Goal: Book appointment/travel/reservation

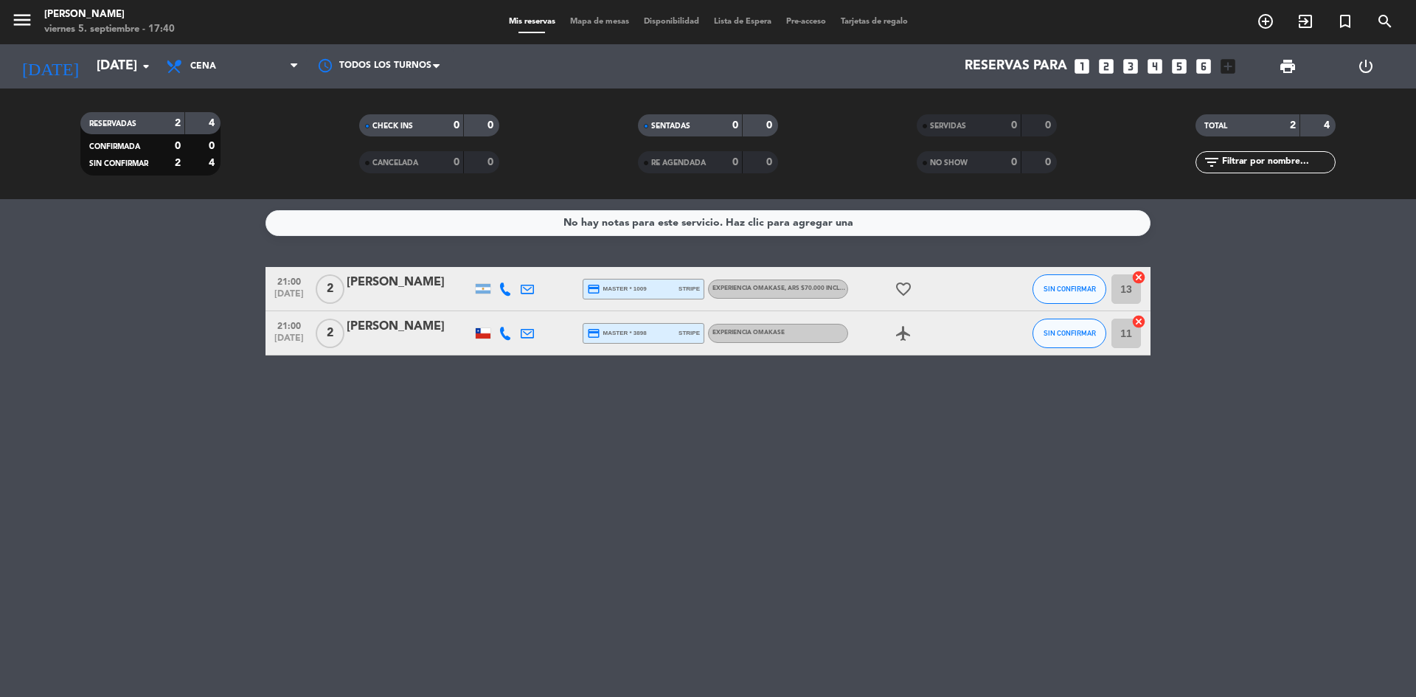
click at [901, 339] on icon "airplanemode_active" at bounding box center [904, 334] width 18 height 18
click at [901, 285] on icon "favorite_border" at bounding box center [904, 289] width 18 height 18
click at [882, 392] on div "No hay notas para este servicio. Haz clic para agregar una 21:00 [DATE] 2 [PERS…" at bounding box center [708, 448] width 1416 height 498
click at [119, 73] on input "[DATE]" at bounding box center [174, 67] width 171 height 30
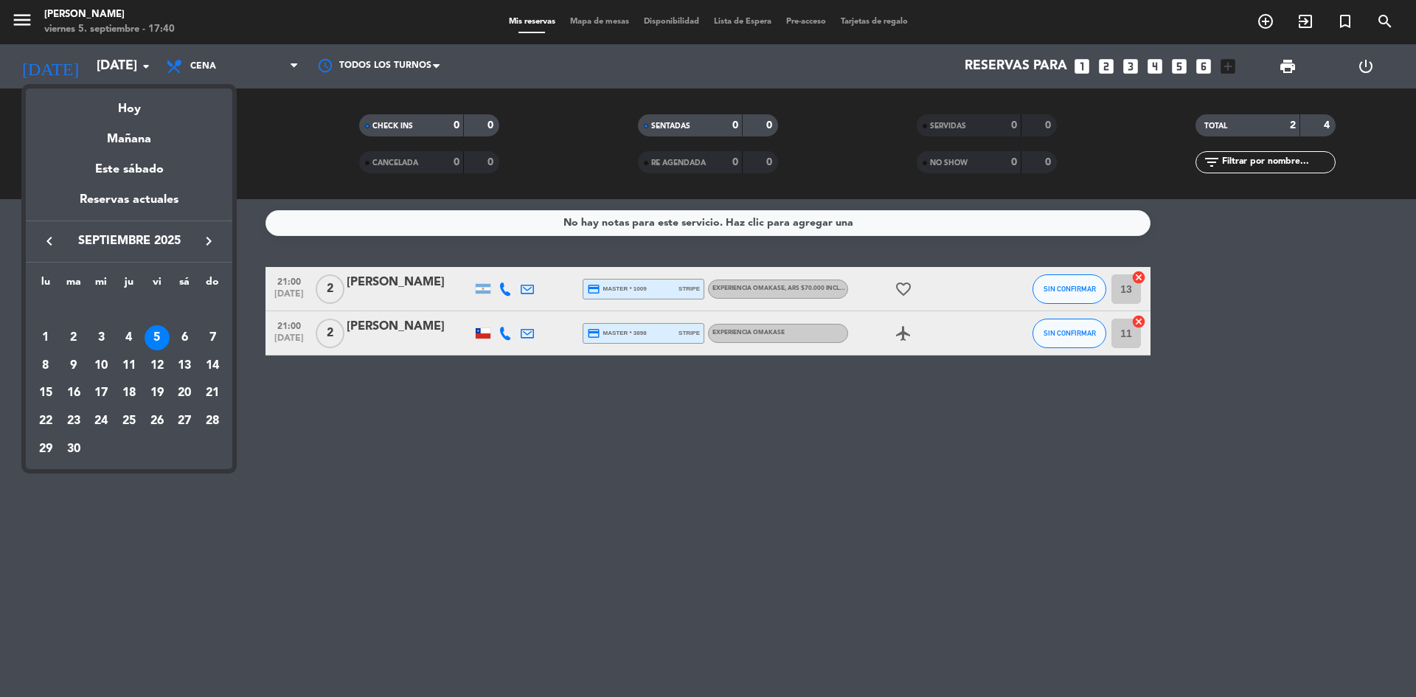
click at [187, 336] on div "6" at bounding box center [184, 337] width 25 height 25
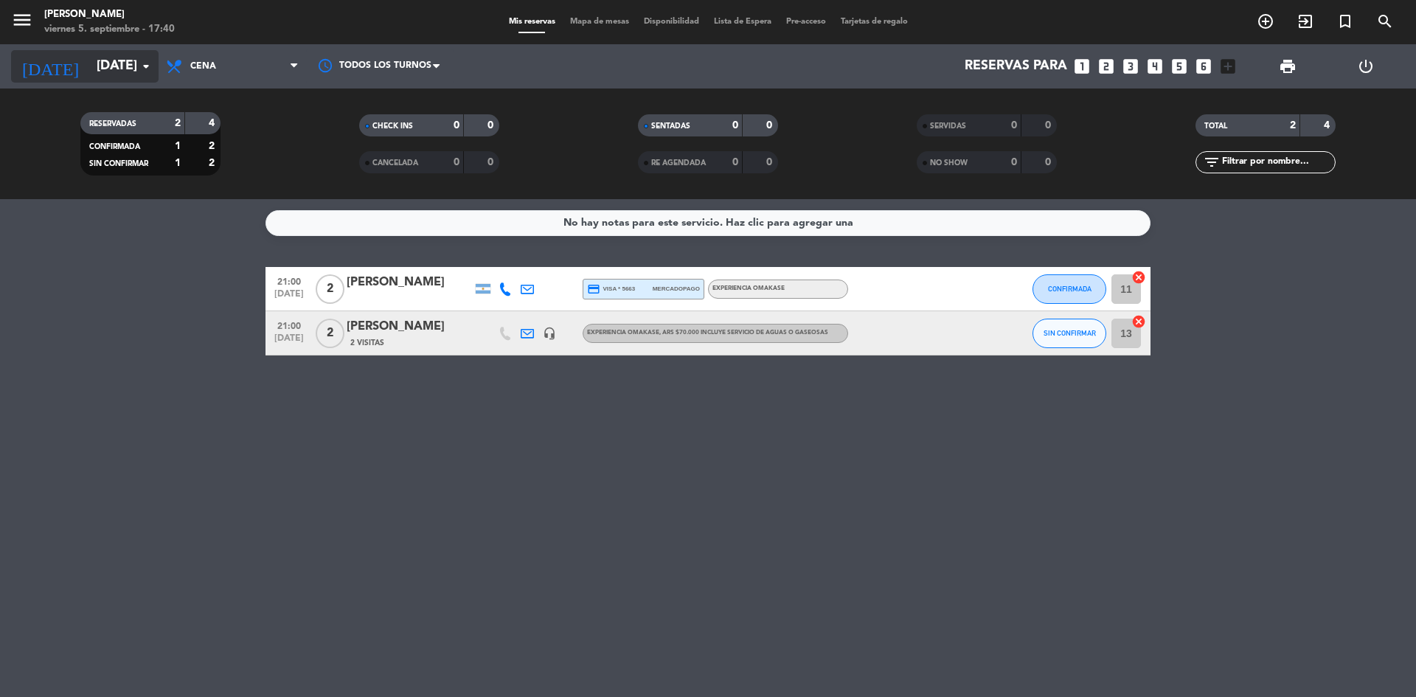
click at [121, 64] on input "[DATE]" at bounding box center [174, 67] width 171 height 30
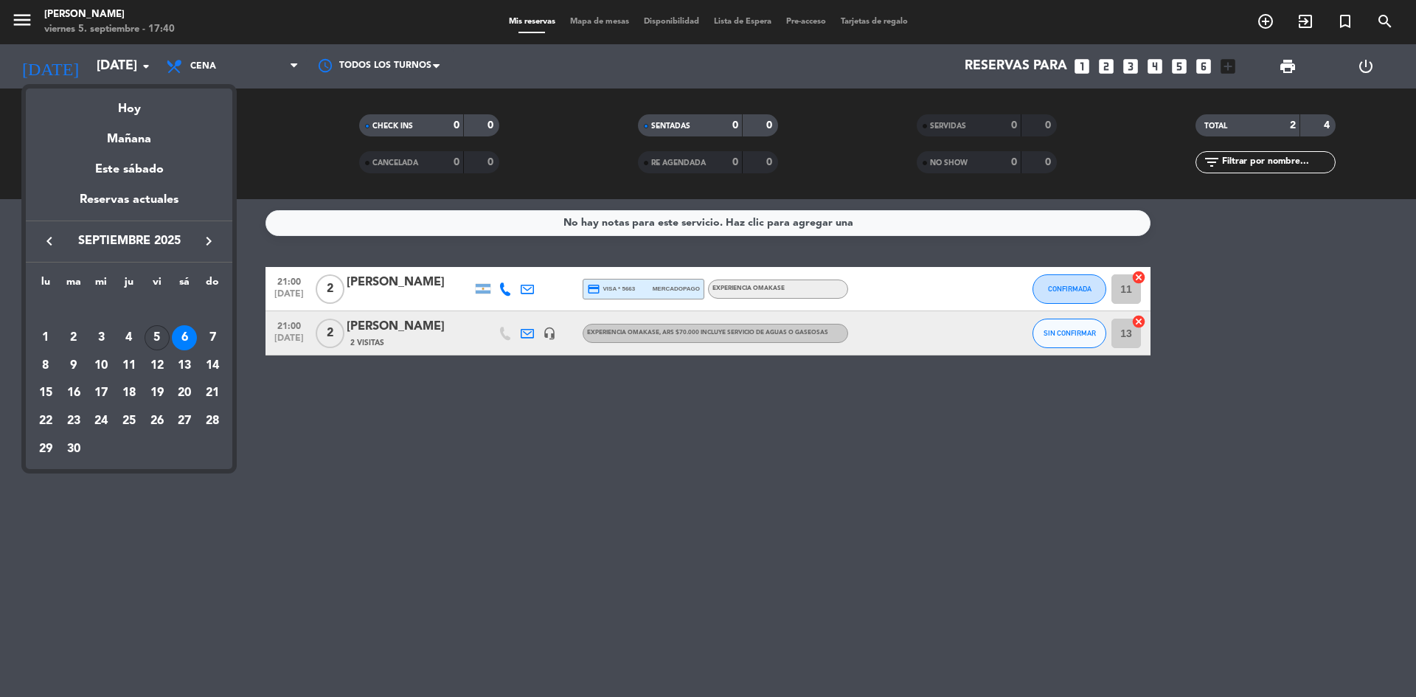
click at [162, 333] on div "5" at bounding box center [157, 337] width 25 height 25
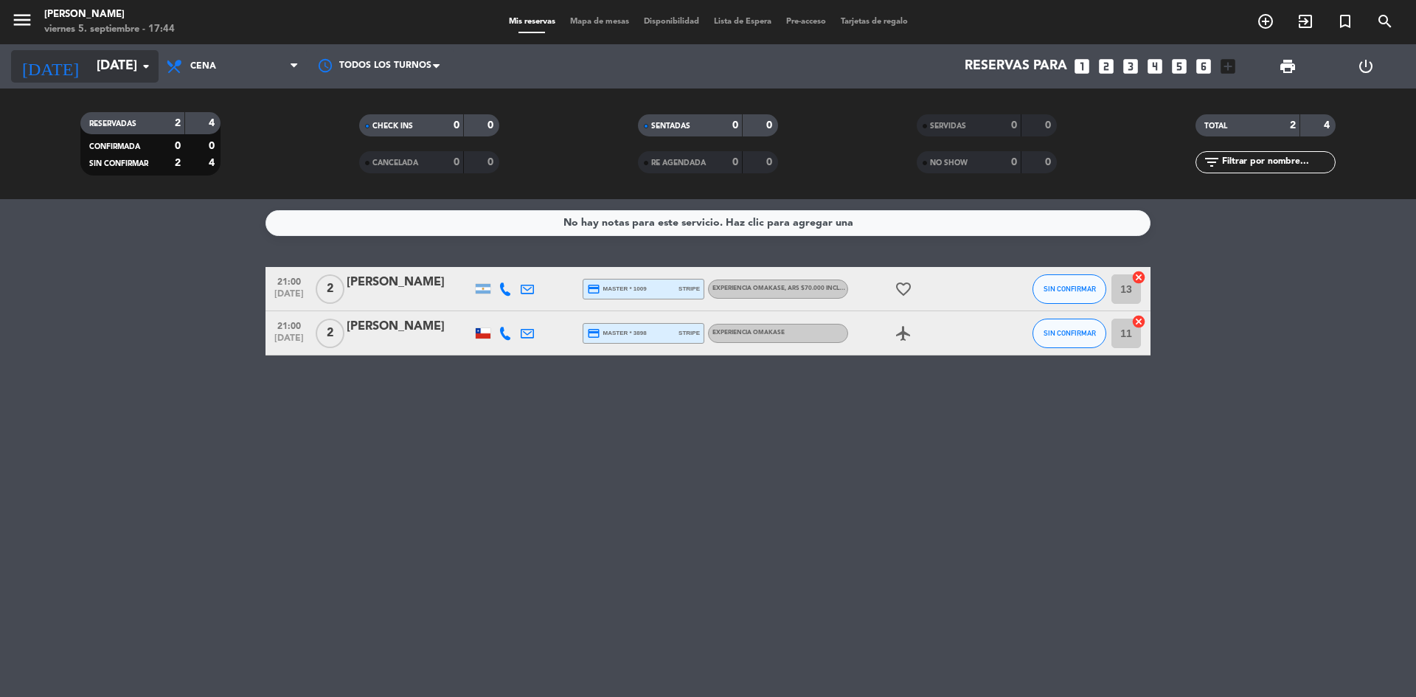
click at [118, 57] on input "[DATE]" at bounding box center [174, 67] width 171 height 30
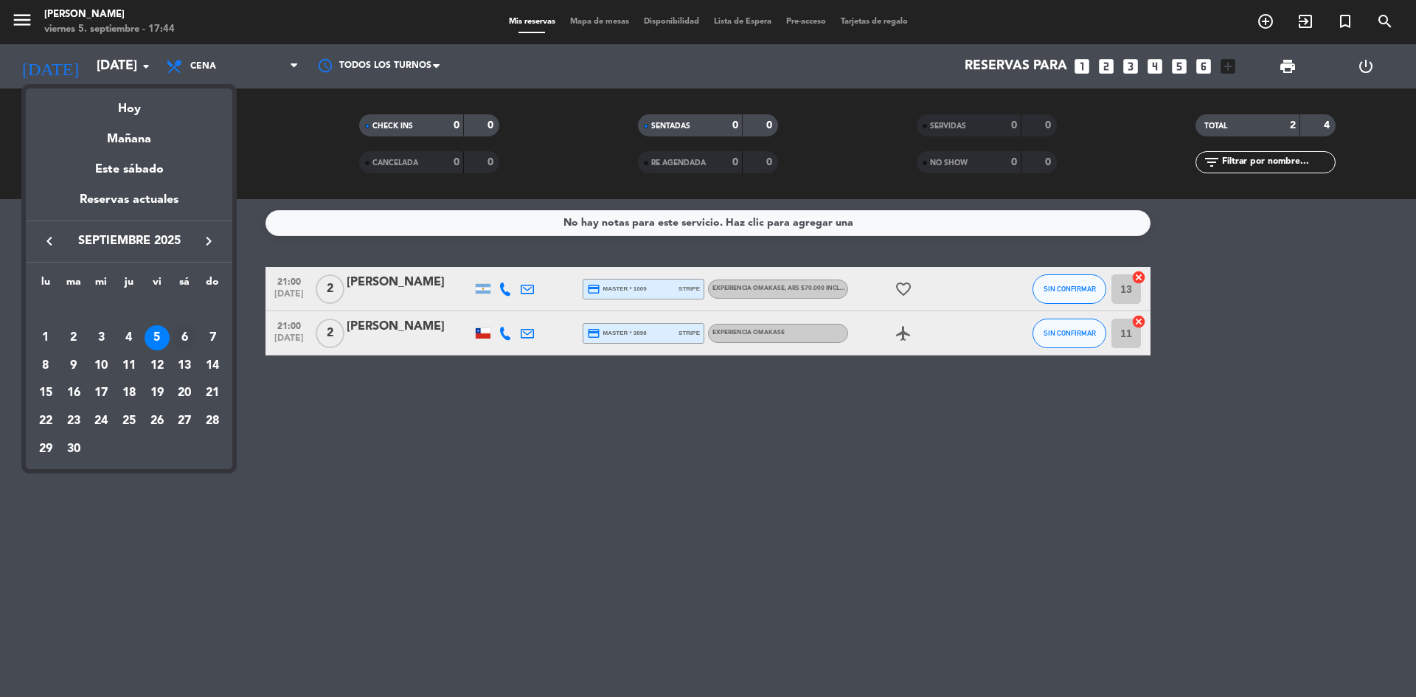
click at [191, 339] on div "6" at bounding box center [184, 337] width 25 height 25
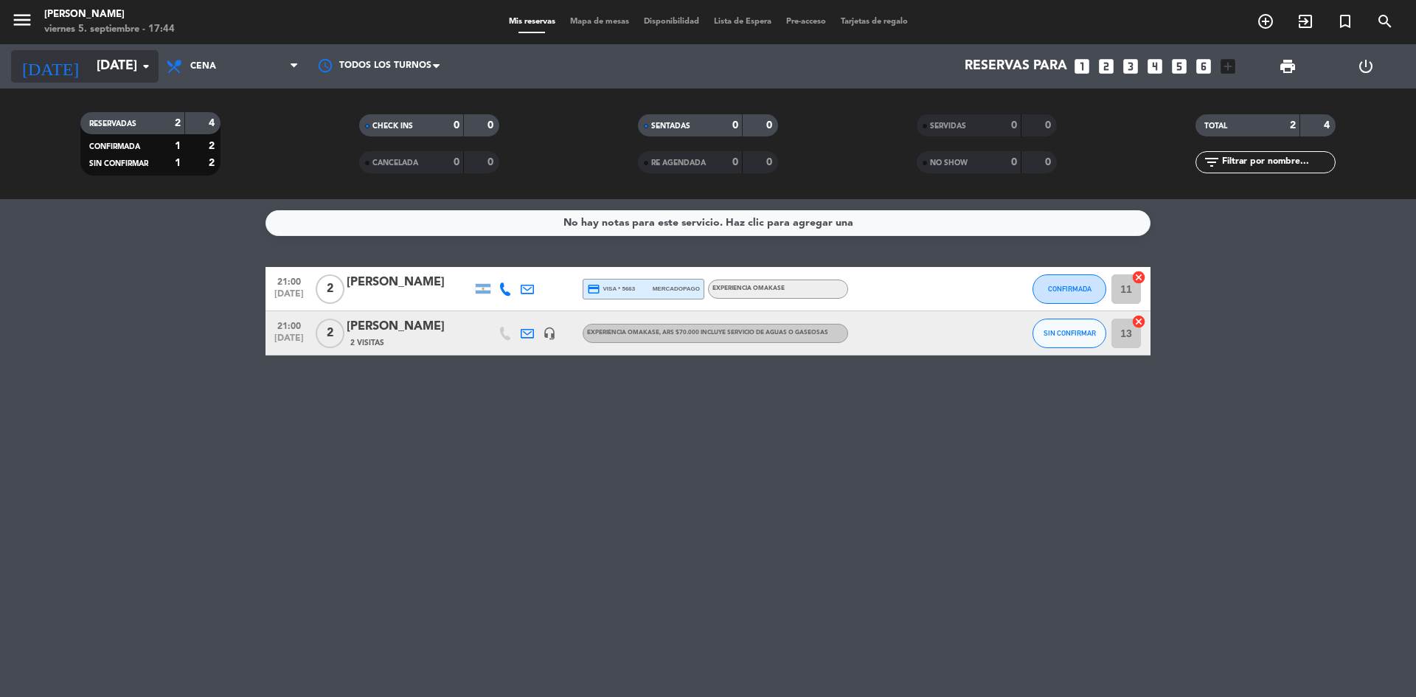
click at [106, 66] on input "[DATE]" at bounding box center [174, 67] width 171 height 30
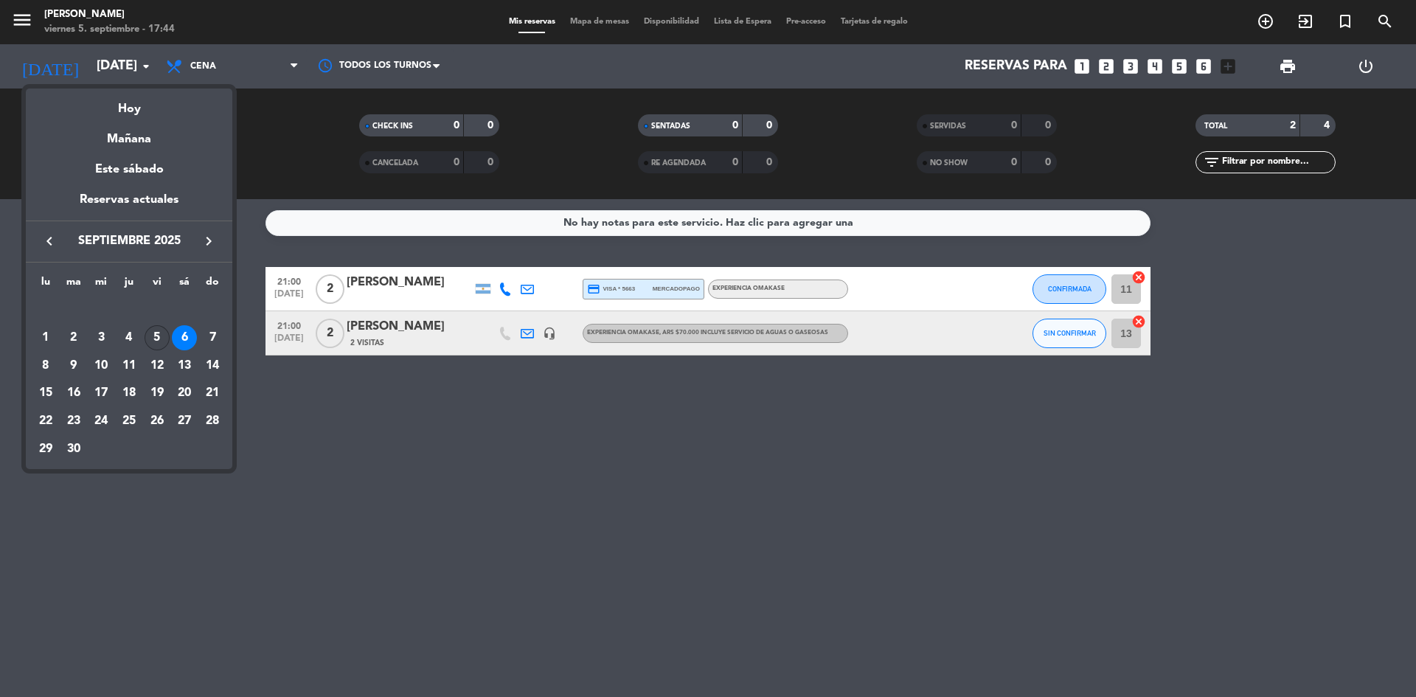
click at [153, 342] on div "5" at bounding box center [157, 337] width 25 height 25
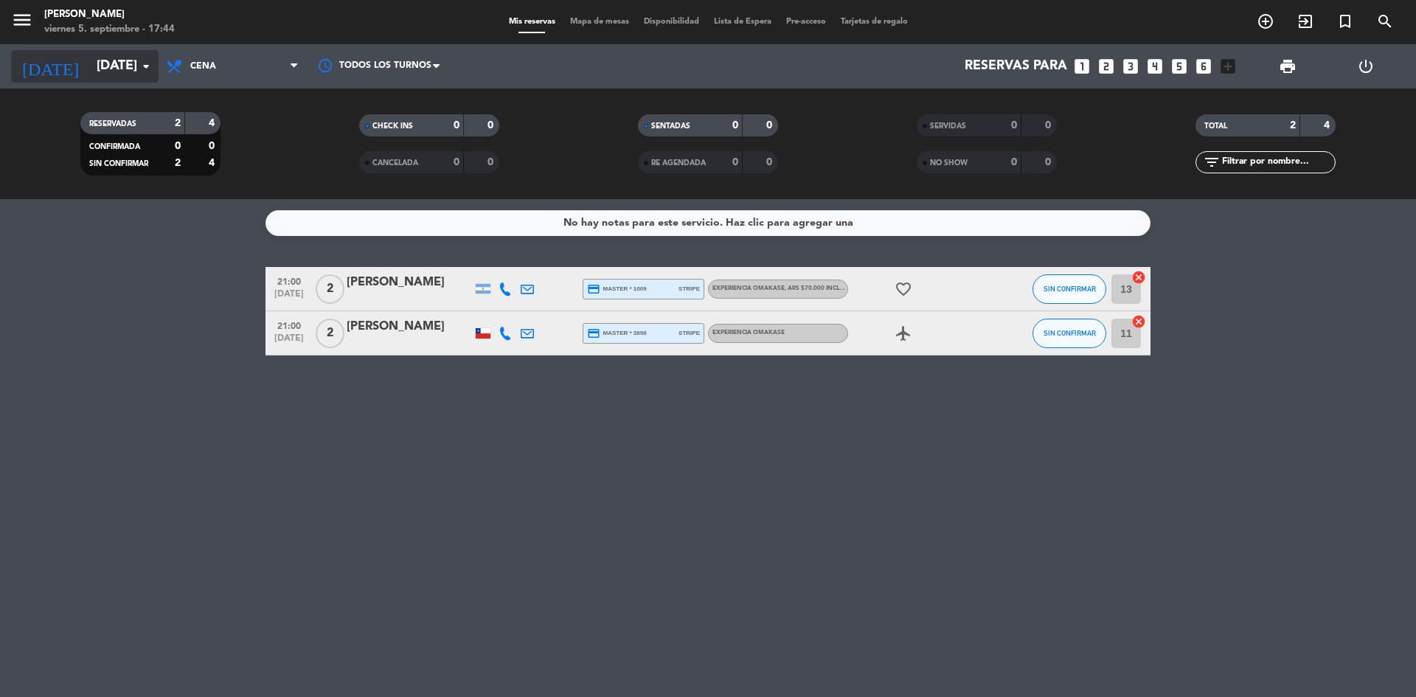
click at [120, 74] on input "[DATE]" at bounding box center [174, 67] width 171 height 30
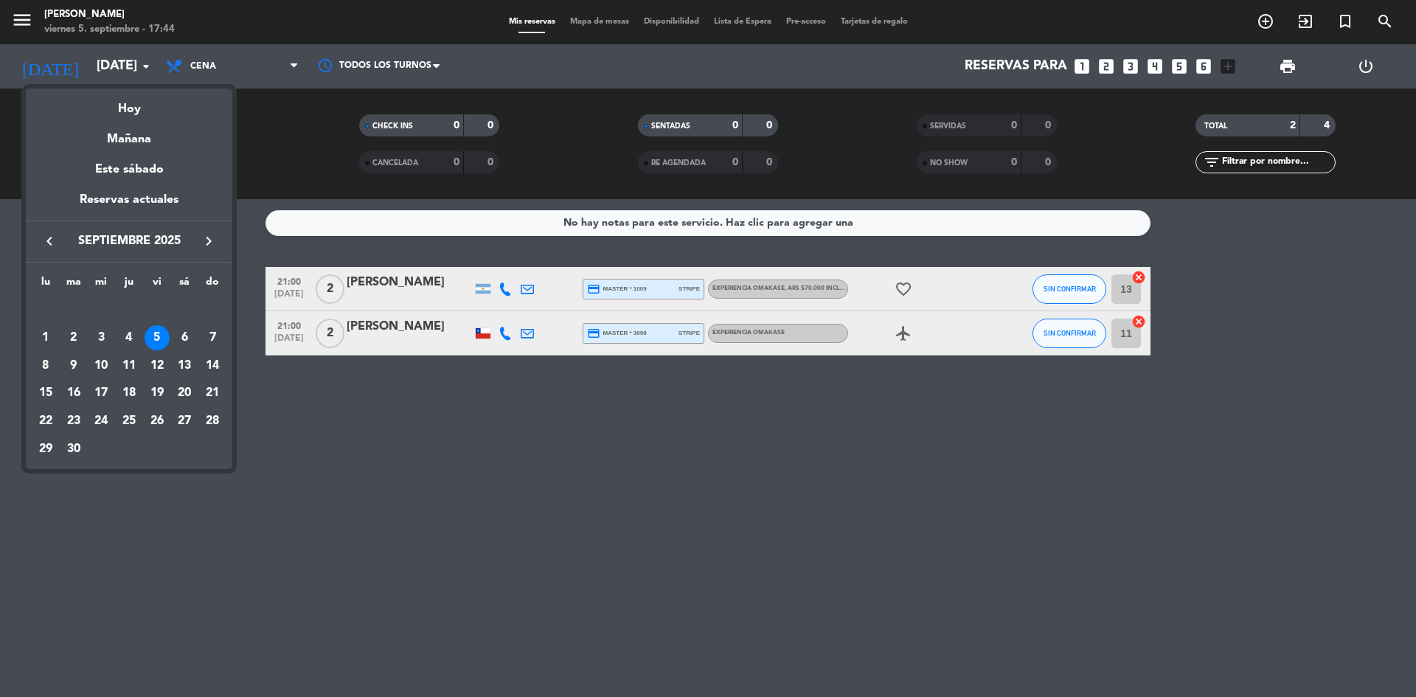
click at [51, 241] on icon "keyboard_arrow_left" at bounding box center [50, 241] width 18 height 18
click at [184, 414] on div "30" at bounding box center [184, 421] width 25 height 25
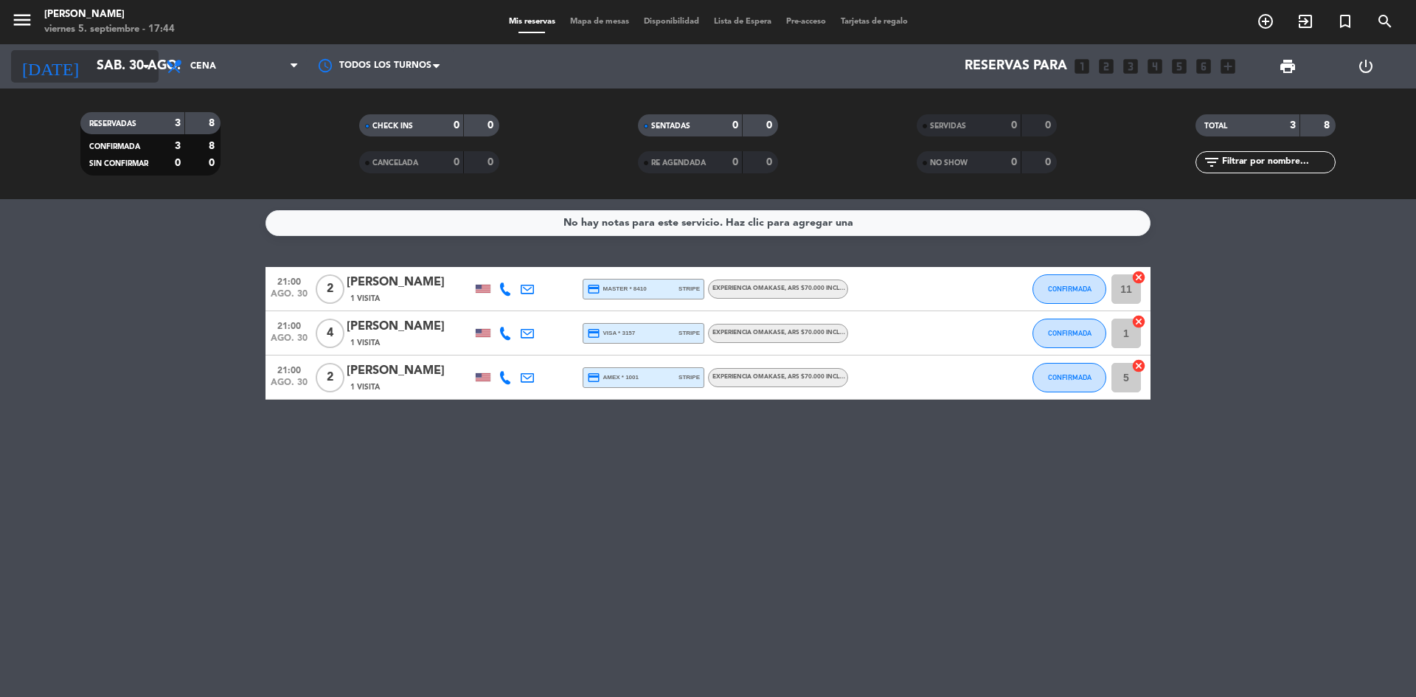
click at [103, 75] on input "sáb. 30 ago." at bounding box center [174, 67] width 171 height 30
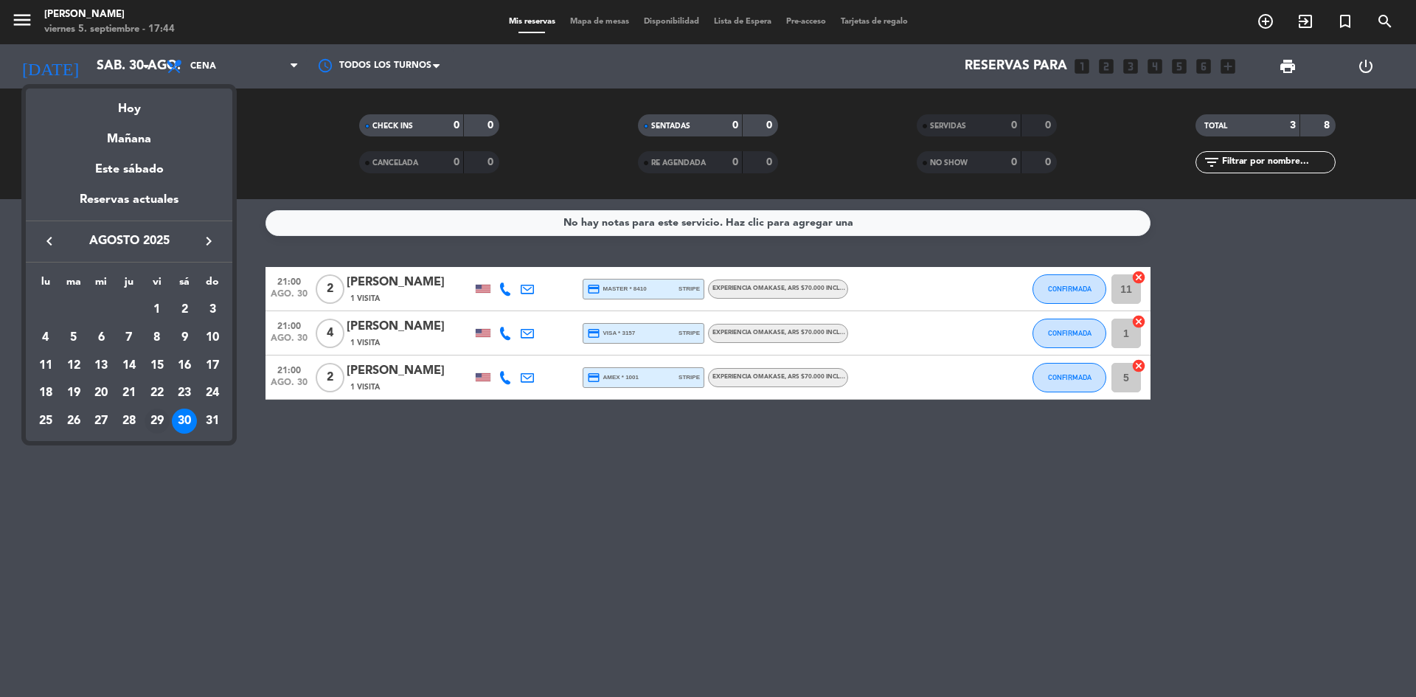
click at [153, 416] on div "29" at bounding box center [157, 421] width 25 height 25
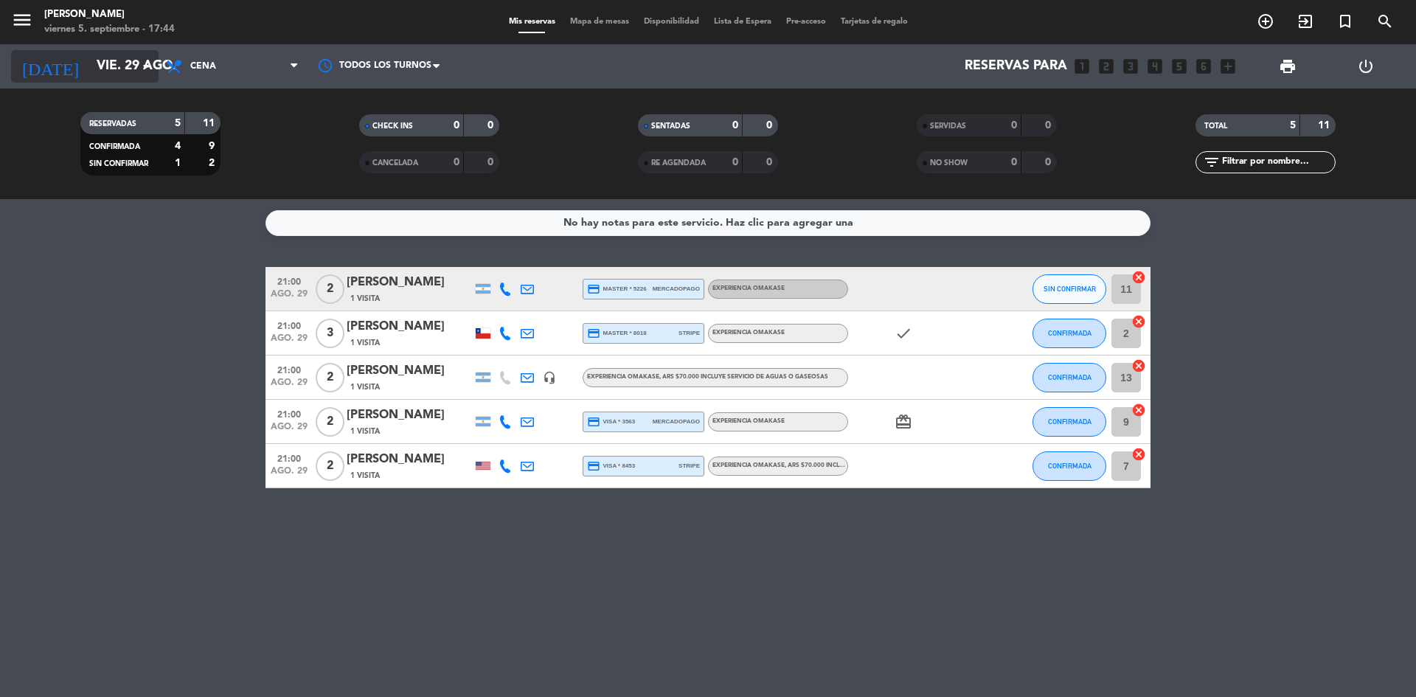
click at [123, 75] on input "vie. 29 ago." at bounding box center [174, 67] width 171 height 30
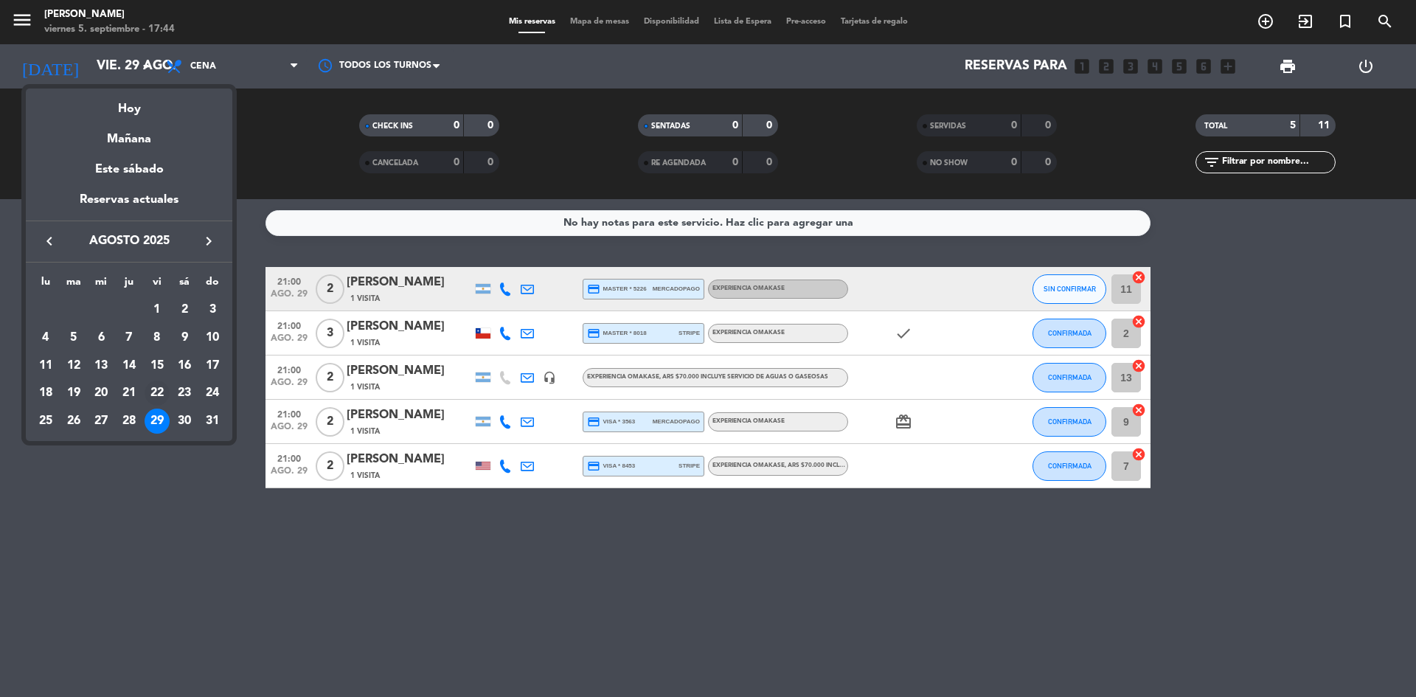
click at [158, 389] on div "22" at bounding box center [157, 393] width 25 height 25
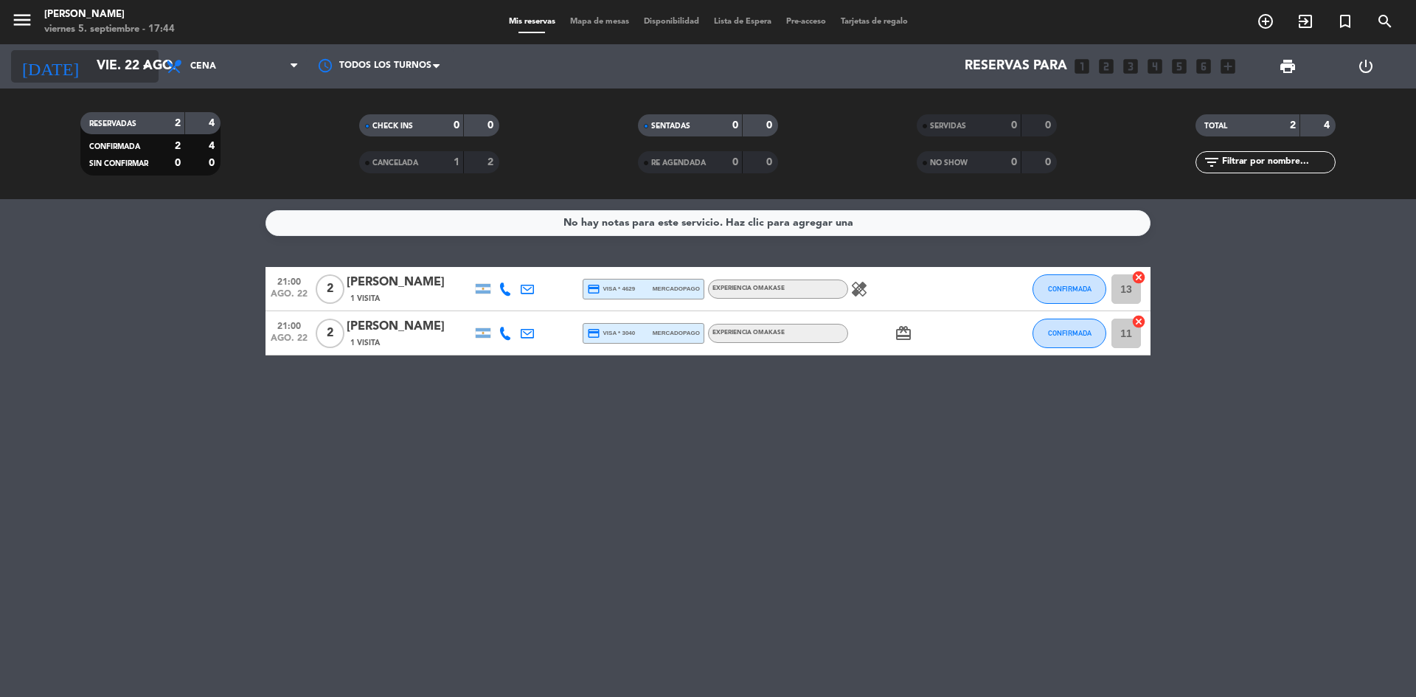
click at [89, 66] on input "vie. 22 ago." at bounding box center [174, 67] width 171 height 30
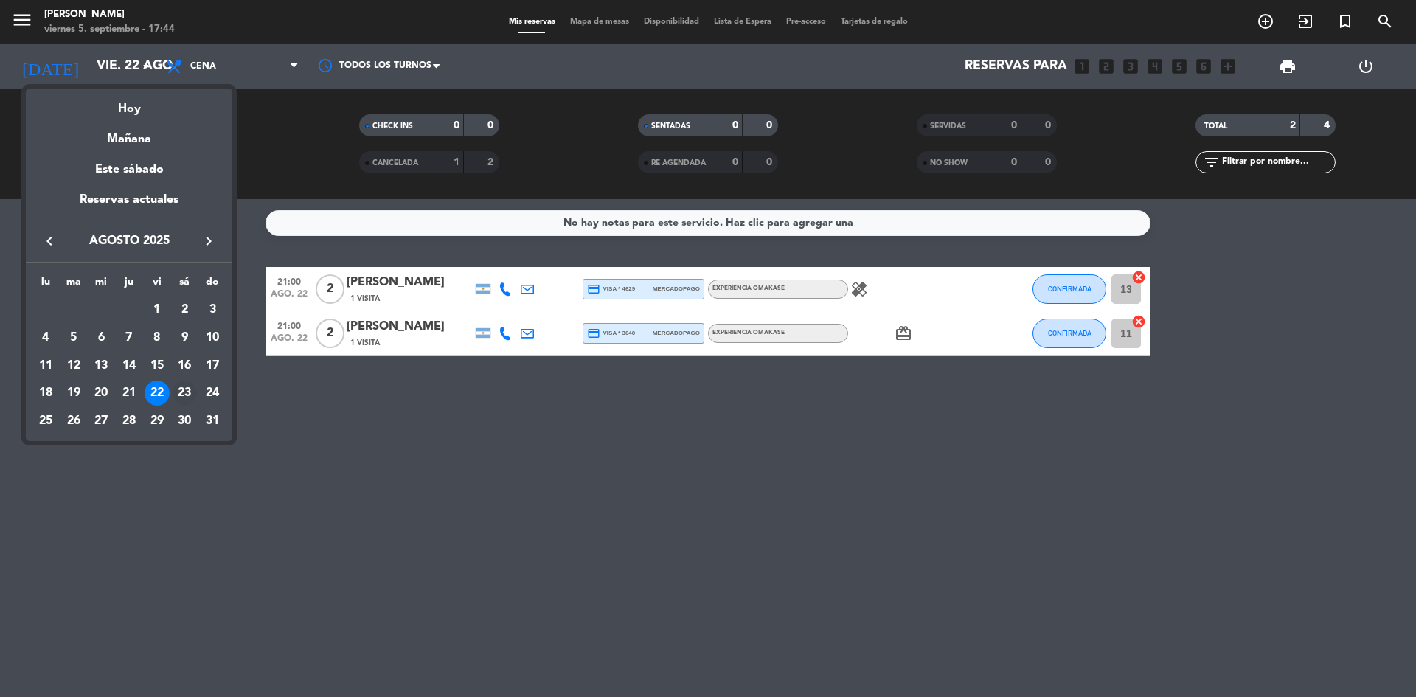
click at [190, 393] on div "23" at bounding box center [184, 393] width 25 height 25
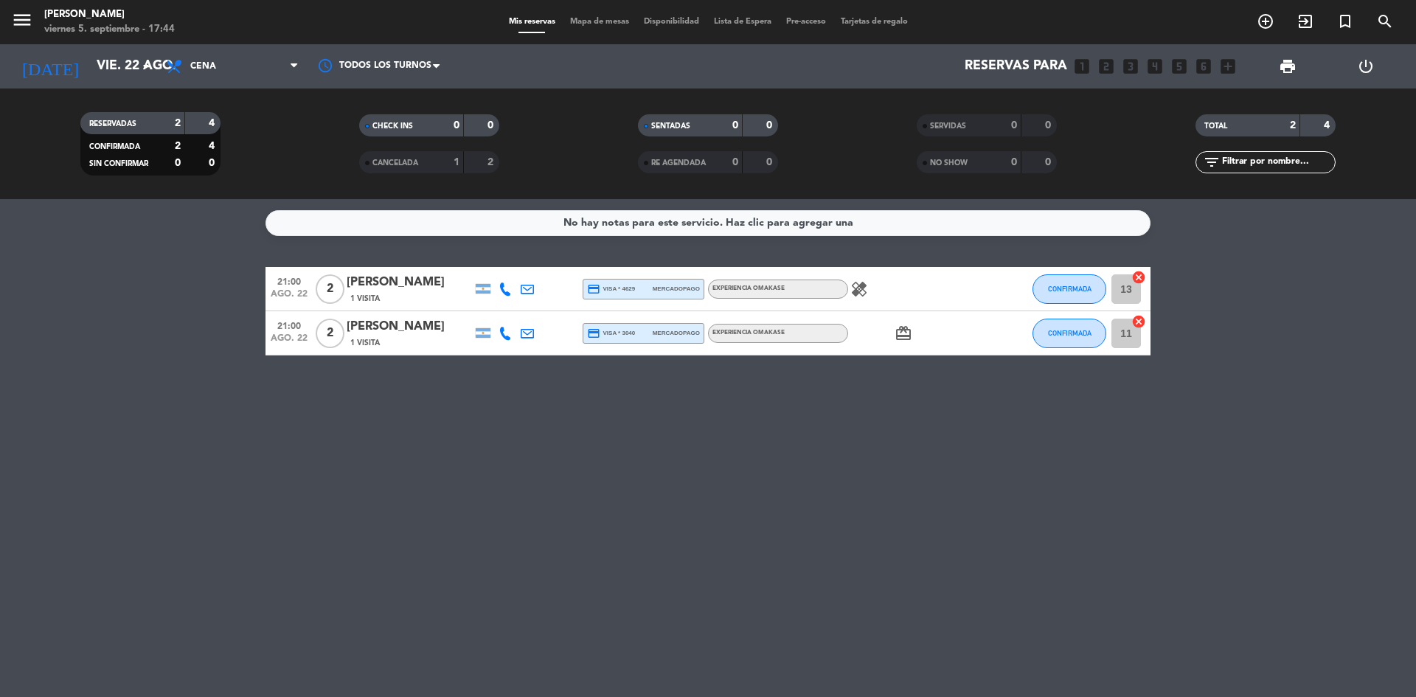
type input "sáb. 23 ago."
